Goal: Use online tool/utility: Utilize a website feature to perform a specific function

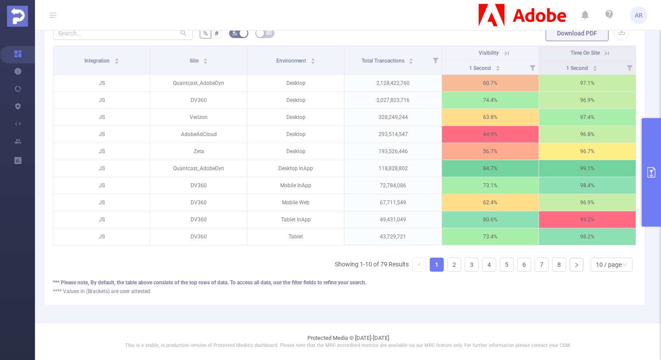
scroll to position [279, 0]
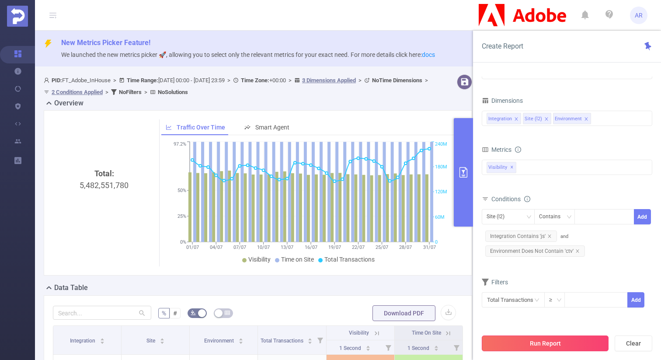
click at [536, 339] on button "Run Report" at bounding box center [544, 343] width 127 height 16
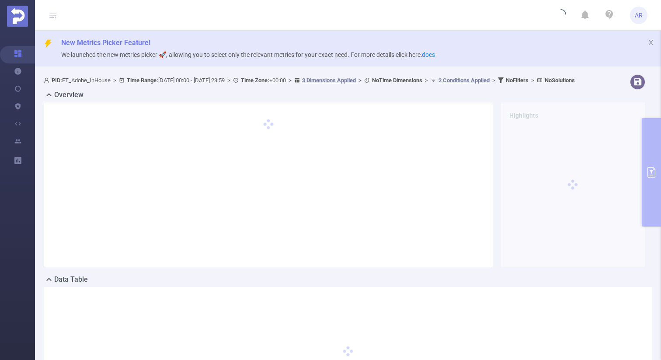
click at [442, 72] on div "PID: FT_Adobe_InHouse > Time Range: 2025-07-01 00:00 - 2025-07-31 23:59 > Time …" at bounding box center [348, 253] width 626 height 364
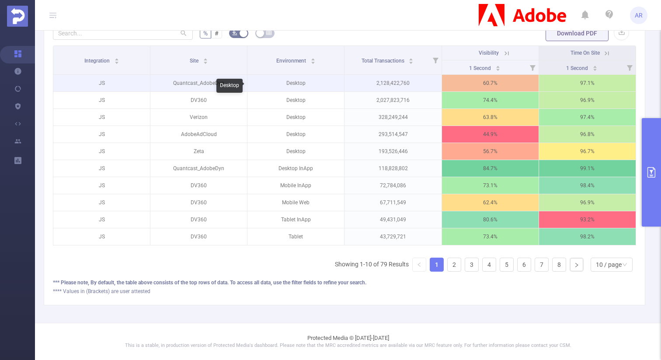
scroll to position [279, 0]
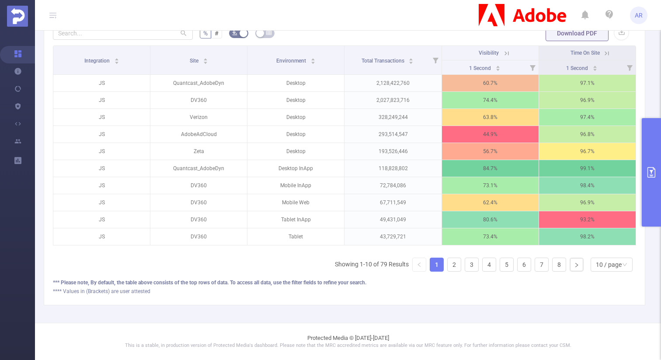
click at [652, 196] on button "primary" at bounding box center [650, 172] width 19 height 108
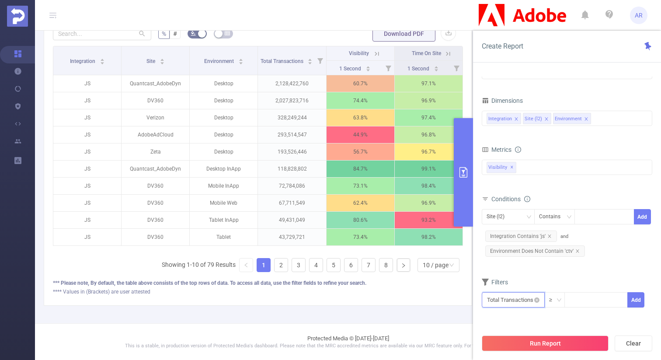
click at [517, 297] on input "text" at bounding box center [512, 299] width 63 height 15
click at [505, 234] on li "Visibility" at bounding box center [512, 234] width 63 height 14
click at [550, 222] on li "Visibility" at bounding box center [567, 220] width 49 height 14
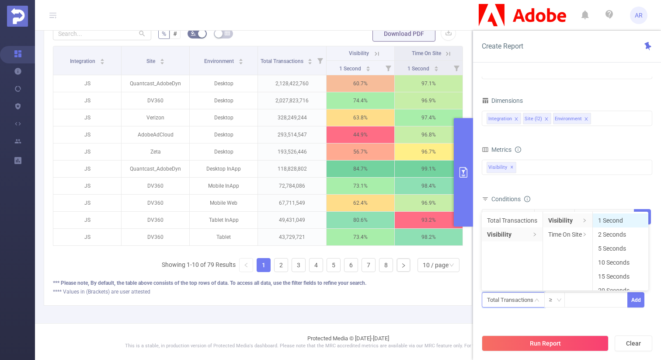
click at [620, 219] on li "1 Second" at bounding box center [619, 220] width 55 height 14
